Goal: Task Accomplishment & Management: Use online tool/utility

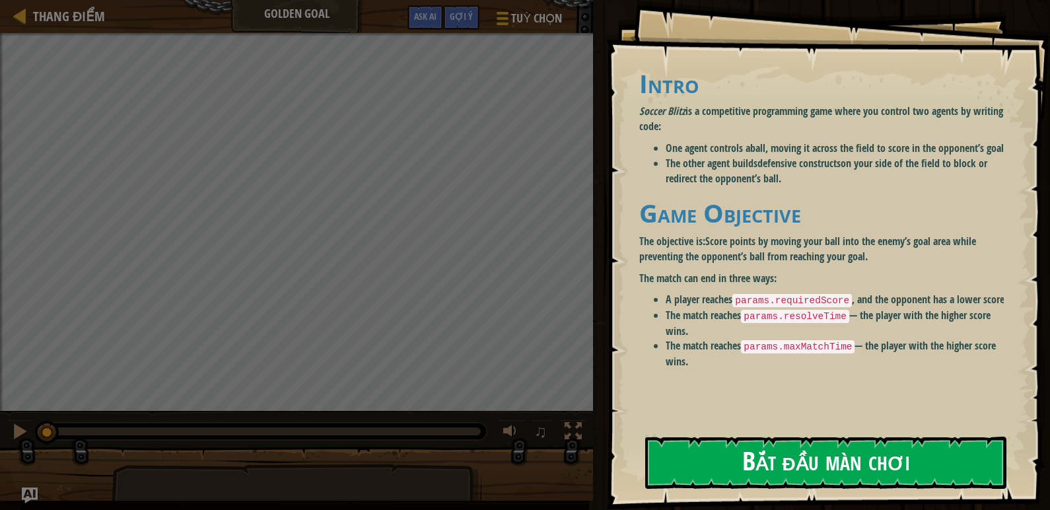
click at [792, 440] on button "Bắt đầu màn chơi" at bounding box center [825, 463] width 361 height 52
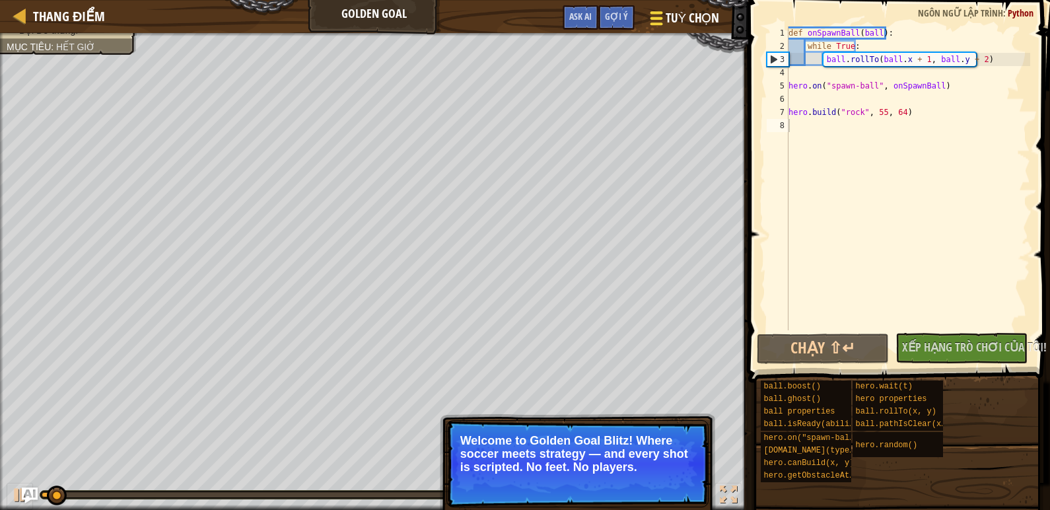
click at [676, 21] on span "Tuỳ chọn" at bounding box center [692, 18] width 54 height 18
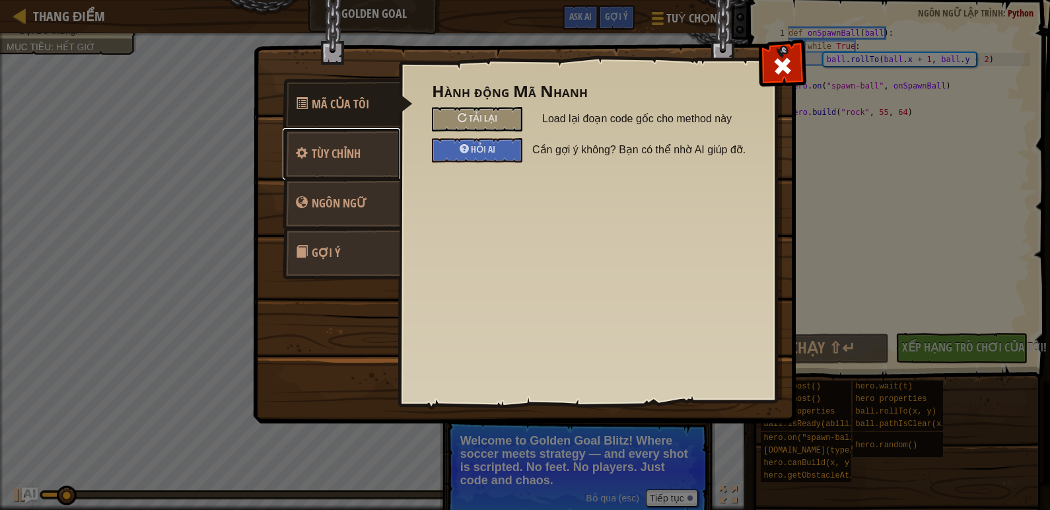
click at [353, 155] on span "Tùy chỉnh" at bounding box center [336, 153] width 49 height 17
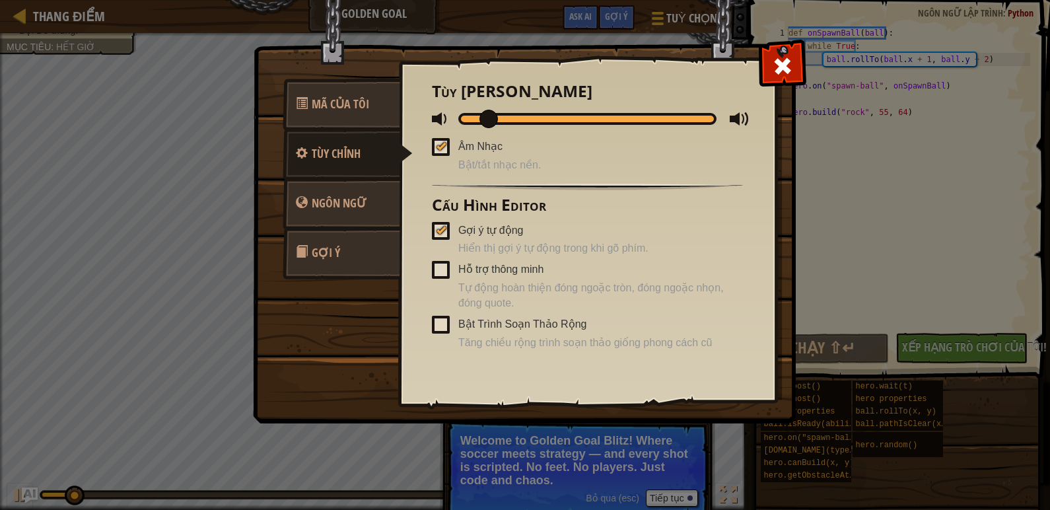
click at [444, 151] on span at bounding box center [441, 147] width 18 height 18
click at [0, 0] on input "Âm Nhạc" at bounding box center [0, 0] width 0 height 0
click at [355, 207] on span "Ngôn ngữ" at bounding box center [339, 203] width 55 height 17
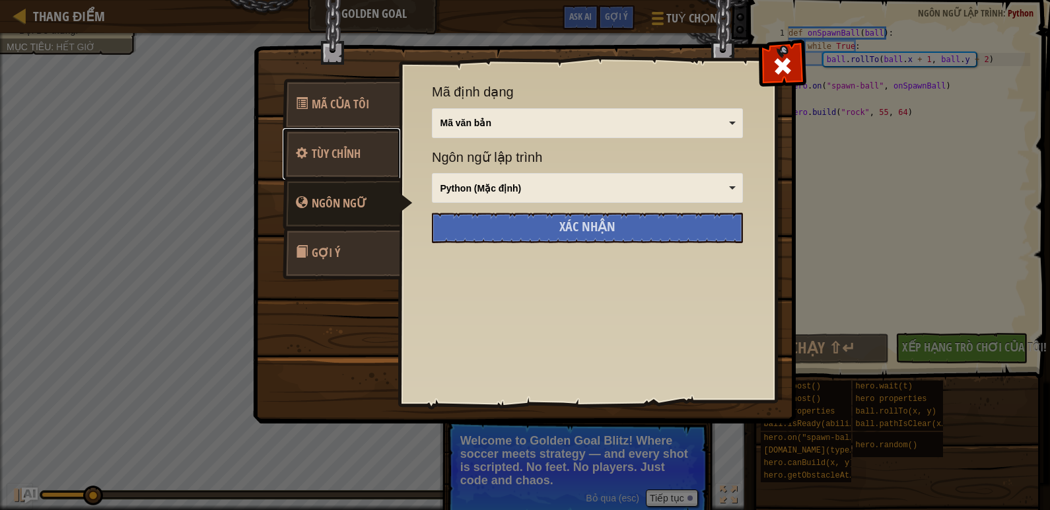
click at [366, 176] on link "Tùy chỉnh" at bounding box center [342, 154] width 118 height 52
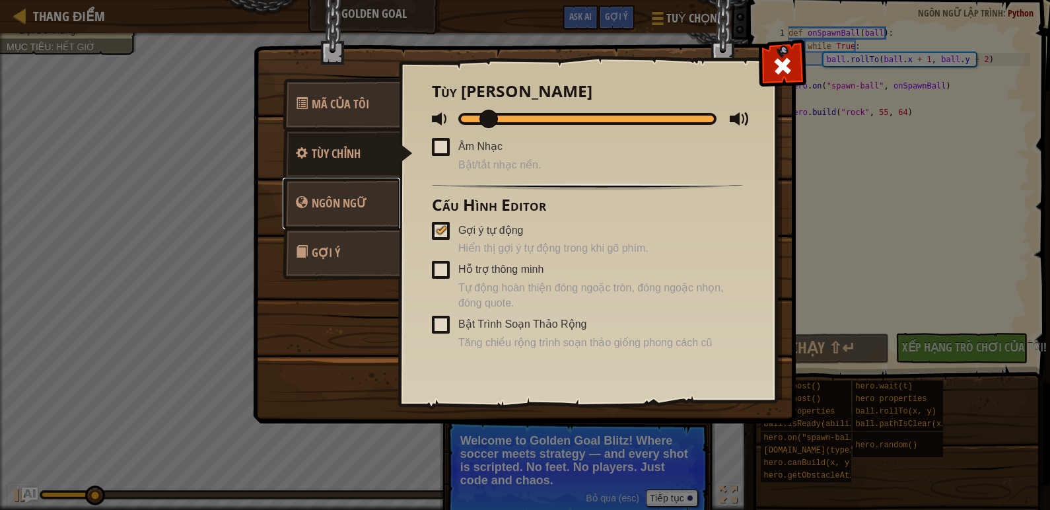
click at [381, 217] on link "Ngôn ngữ" at bounding box center [342, 204] width 118 height 52
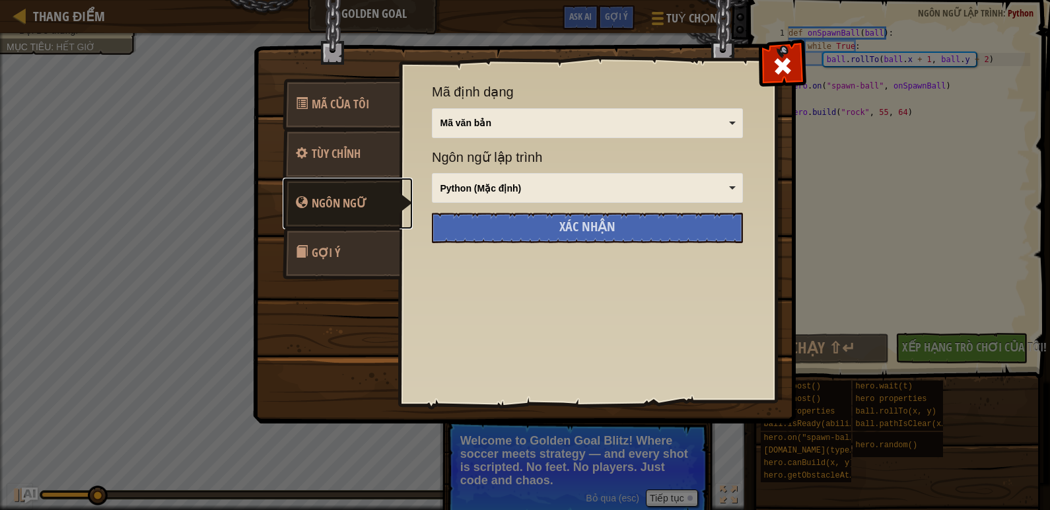
click at [519, 196] on div "Python (Mặc định)" at bounding box center [588, 188] width 300 height 18
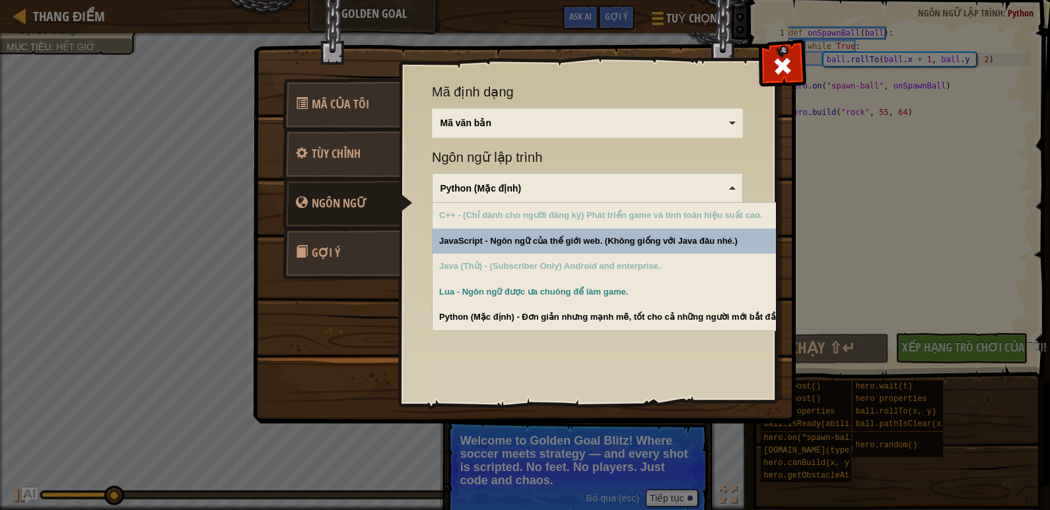
click at [519, 196] on div "Python (Mặc định)" at bounding box center [588, 188] width 300 height 18
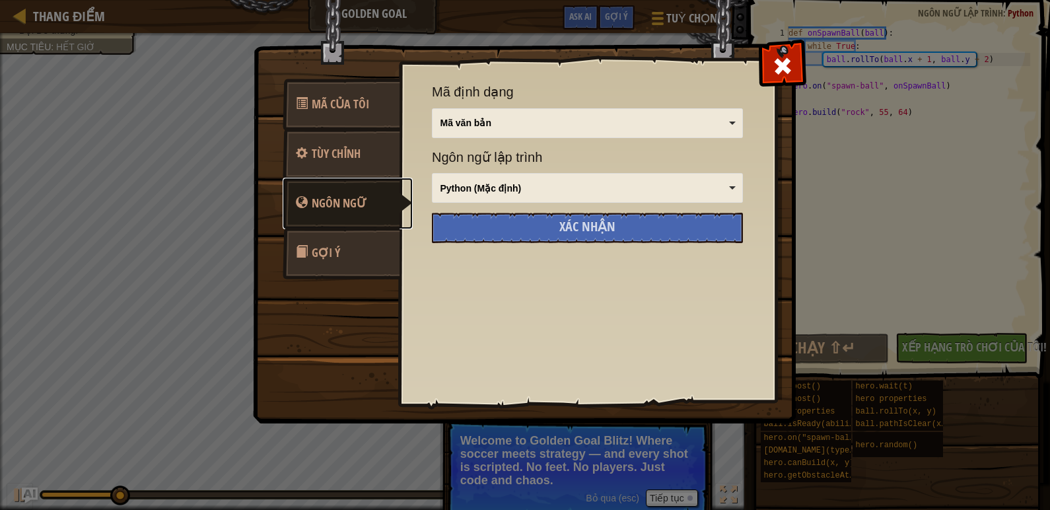
click at [350, 206] on span "Ngôn ngữ" at bounding box center [339, 203] width 55 height 17
click at [521, 112] on div "Mã văn bản Các blocks và code Khối Các khối (biểu tượng) Mã văn bản" at bounding box center [587, 123] width 311 height 30
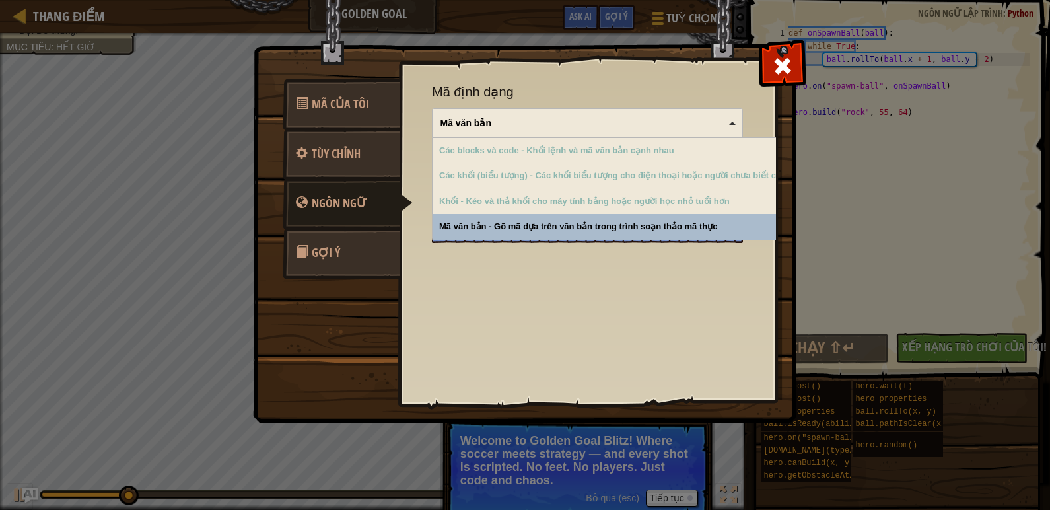
click at [521, 112] on div "Mã văn bản Các blocks và code Khối Các khối (biểu tượng) Mã văn bản" at bounding box center [587, 123] width 311 height 30
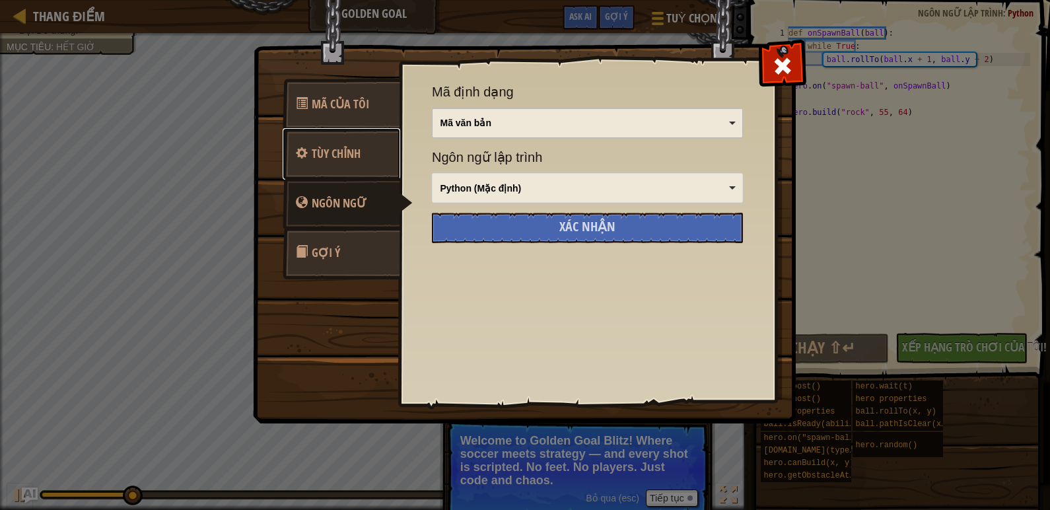
click at [340, 149] on span "Tùy chỉnh" at bounding box center [336, 153] width 49 height 17
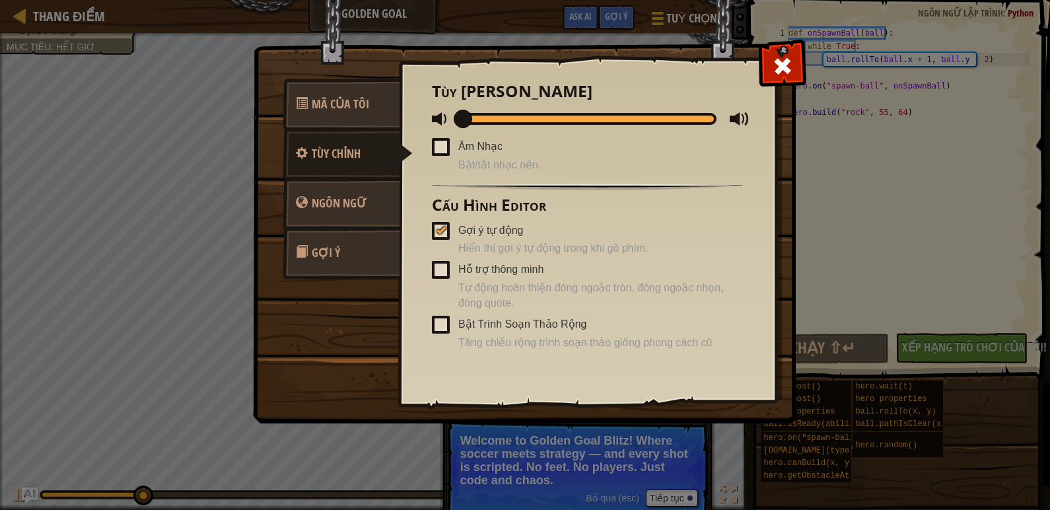
drag, startPoint x: 494, startPoint y: 120, endPoint x: 449, endPoint y: 131, distance: 46.9
click at [446, 131] on div "Tùy Chỉnh Chung Âm Nhạc Bật/tắt nhạc nền. Cấu Hình Editor Gợi ý tự động Hiển th…" at bounding box center [587, 217] width 311 height 268
click at [328, 117] on link "Mã Của Tôi" at bounding box center [342, 105] width 118 height 52
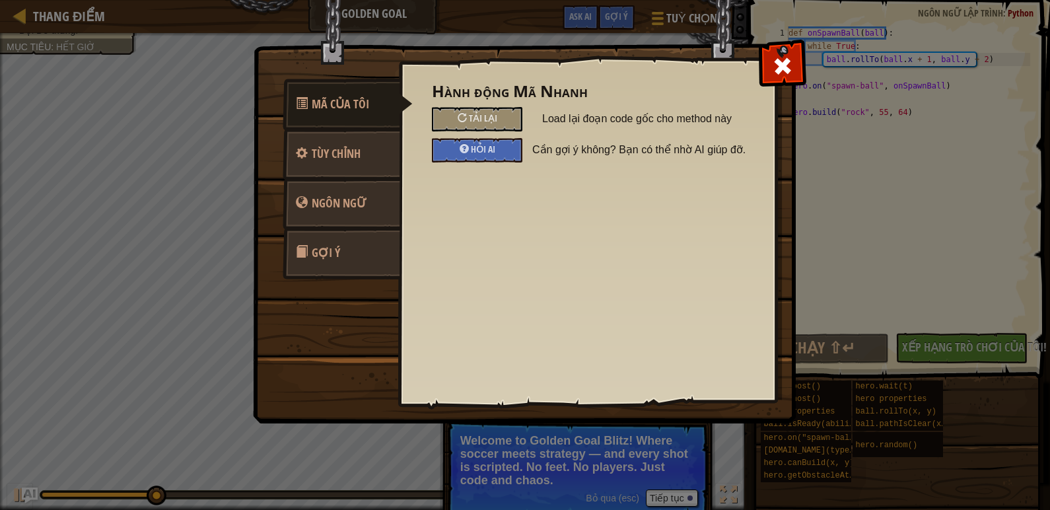
click at [770, 63] on div at bounding box center [783, 63] width 42 height 42
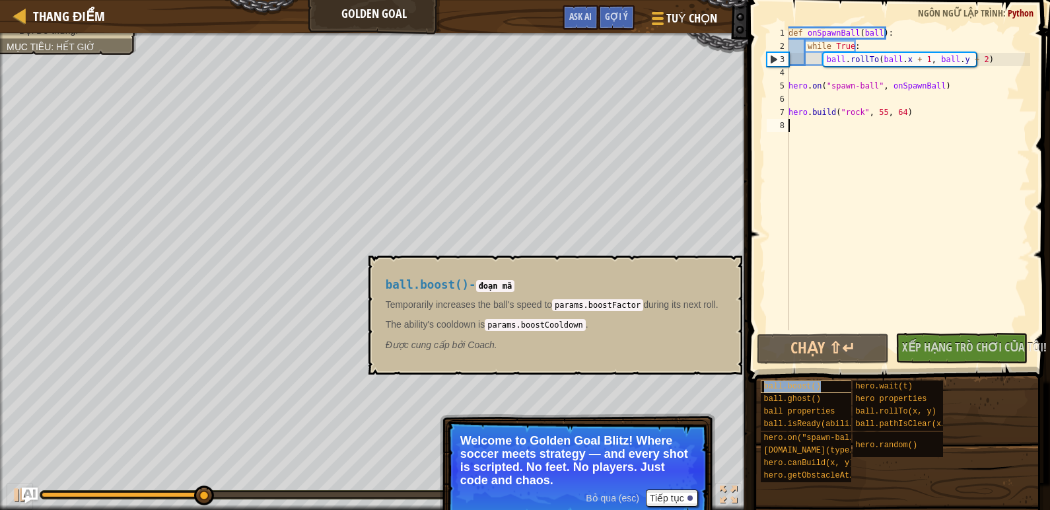
click at [838, 388] on div "ball.boost()" at bounding box center [813, 387] width 105 height 13
click at [712, 270] on div "ball.boost() - đoạn mã Temporarily increases the ball's speed to params.boostFa…" at bounding box center [552, 315] width 351 height 98
click at [730, 272] on button "×" at bounding box center [727, 271] width 11 height 18
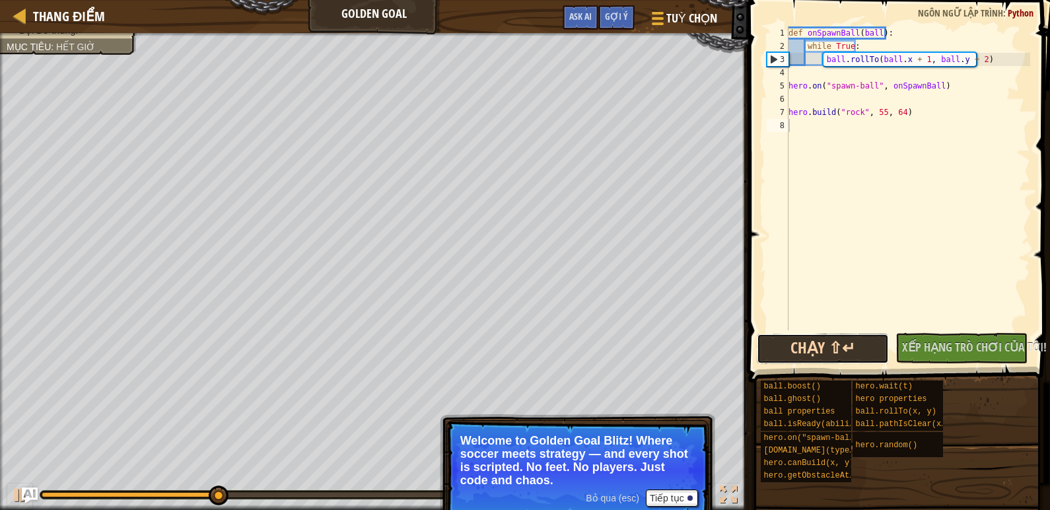
click at [822, 344] on button "Chạy ⇧↵" at bounding box center [823, 349] width 132 height 30
click at [822, 344] on button "Đang chạy" at bounding box center [823, 349] width 132 height 30
click at [819, 345] on button "Đang chạy" at bounding box center [823, 349] width 132 height 30
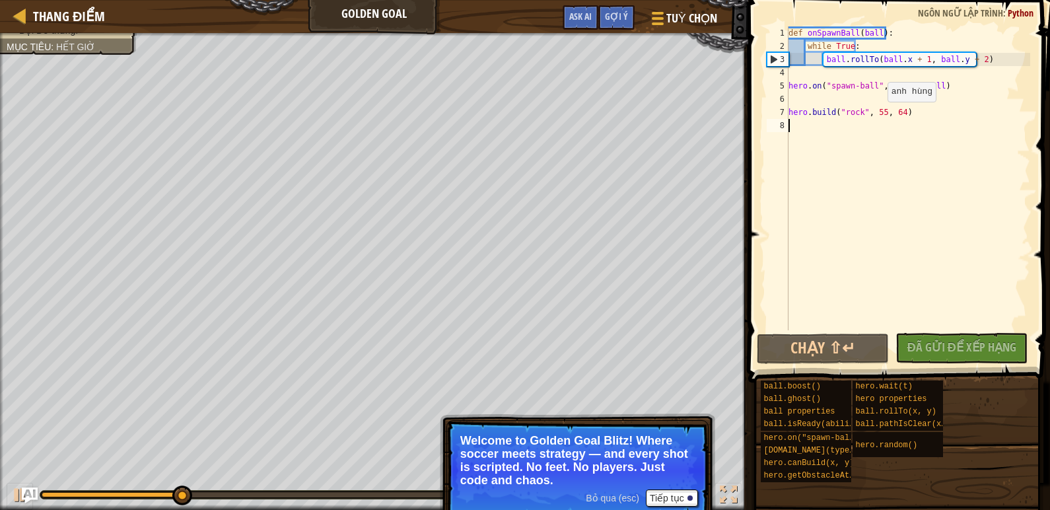
click at [877, 115] on div "def onSpawnBall ( ball ) : while True : ball . rollTo ( ball . x + 1 , ball . y…" at bounding box center [908, 191] width 244 height 330
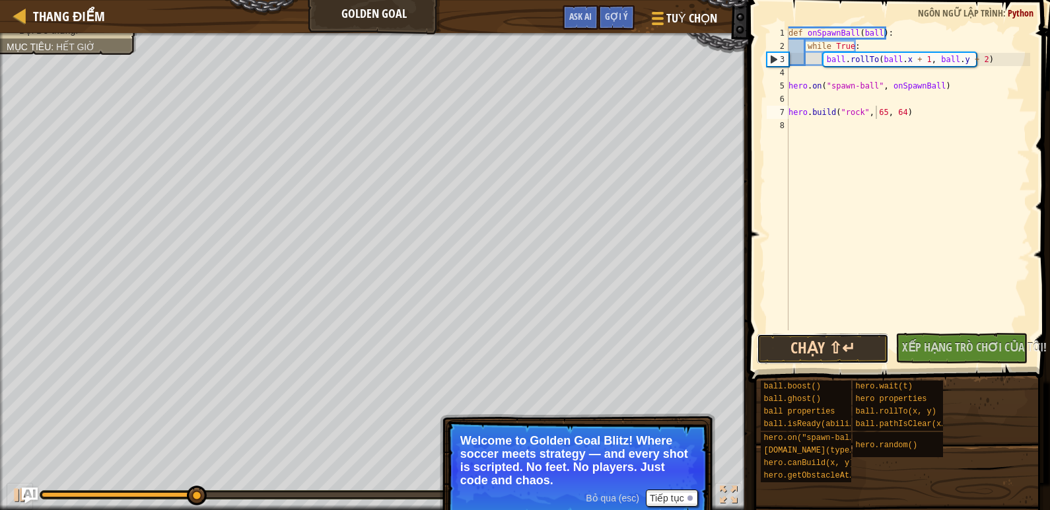
click at [842, 347] on button "Chạy ⇧↵" at bounding box center [823, 349] width 132 height 30
click at [813, 344] on button "Chạy ⇧↵" at bounding box center [823, 349] width 132 height 30
click at [963, 54] on div "def onSpawnBall ( ball ) : while True : ball . rollTo ( ball . x + 1 , ball . y…" at bounding box center [908, 191] width 244 height 330
type textarea "ball.rollTo(ball.x + 1, ball.y + 2)"
click at [988, 70] on div "def onSpawnBall ( ball ) : while True : ball . rollTo ( ball . x + 1 , ball . y…" at bounding box center [908, 191] width 244 height 330
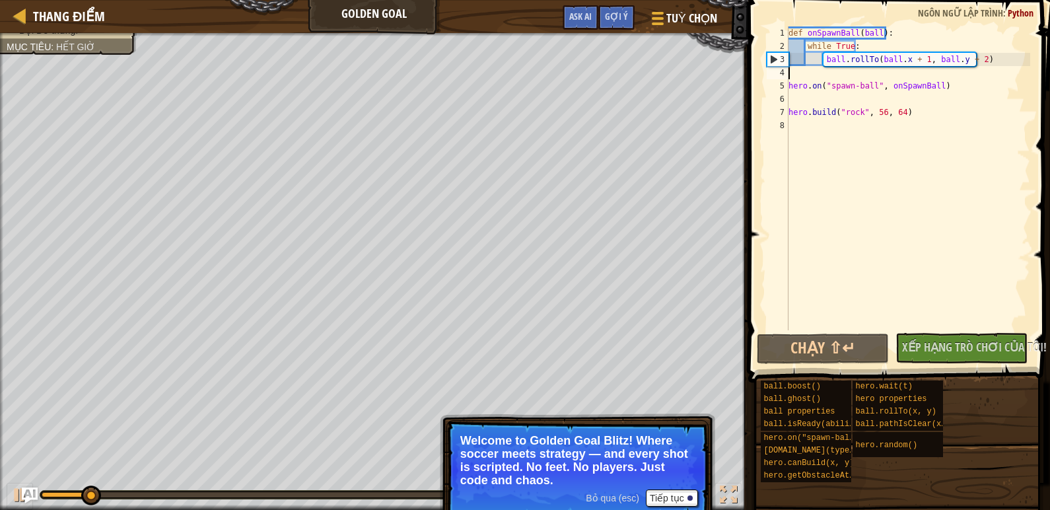
scroll to position [6, 0]
click at [949, 346] on span "Xếp hạng trò chơi của tôi!" at bounding box center [974, 347] width 145 height 17
